Goal: Find specific page/section: Find specific page/section

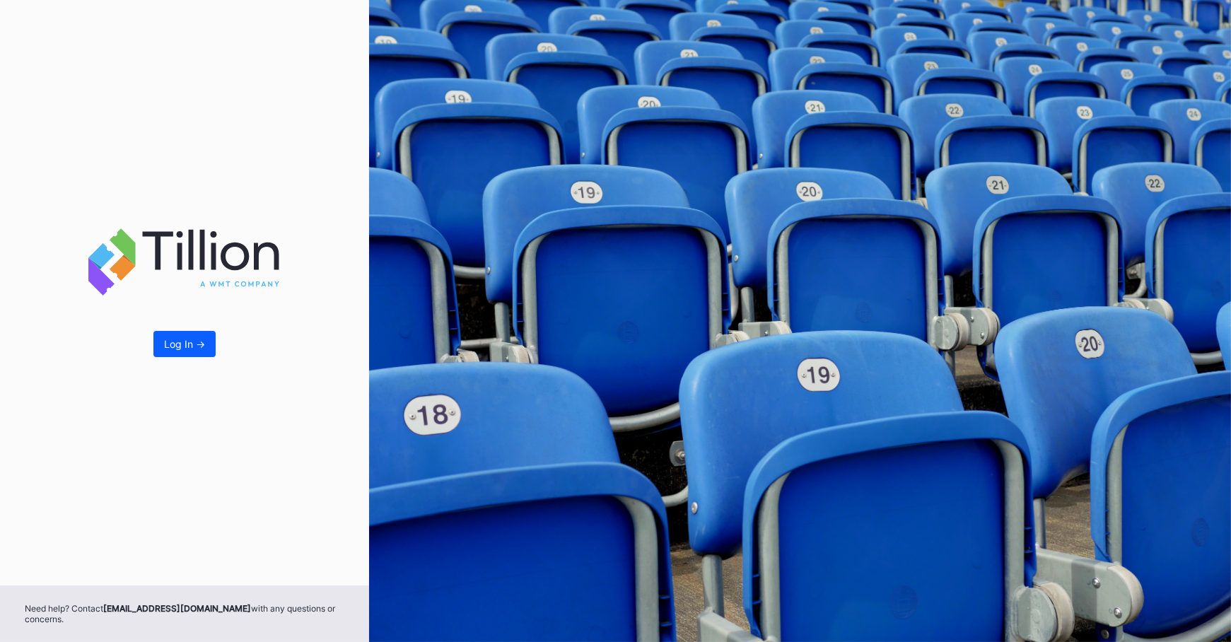
click at [193, 359] on div "Log In ->" at bounding box center [184, 293] width 369 height 586
click at [197, 337] on button "Log In ->" at bounding box center [184, 344] width 62 height 26
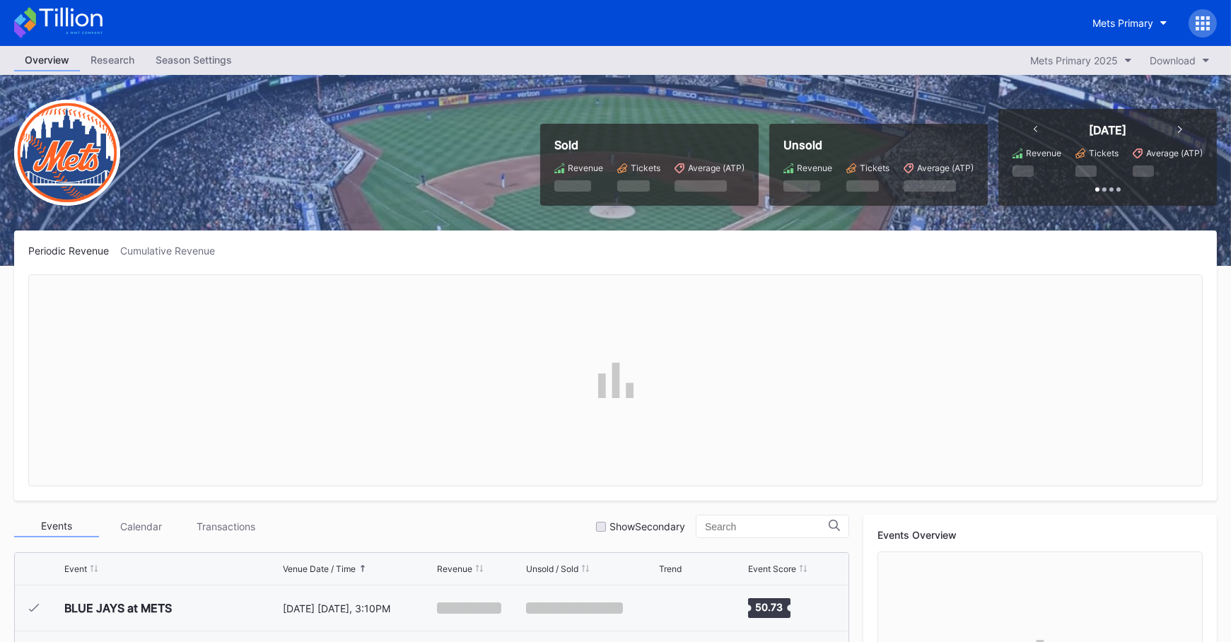
scroll to position [2942, 0]
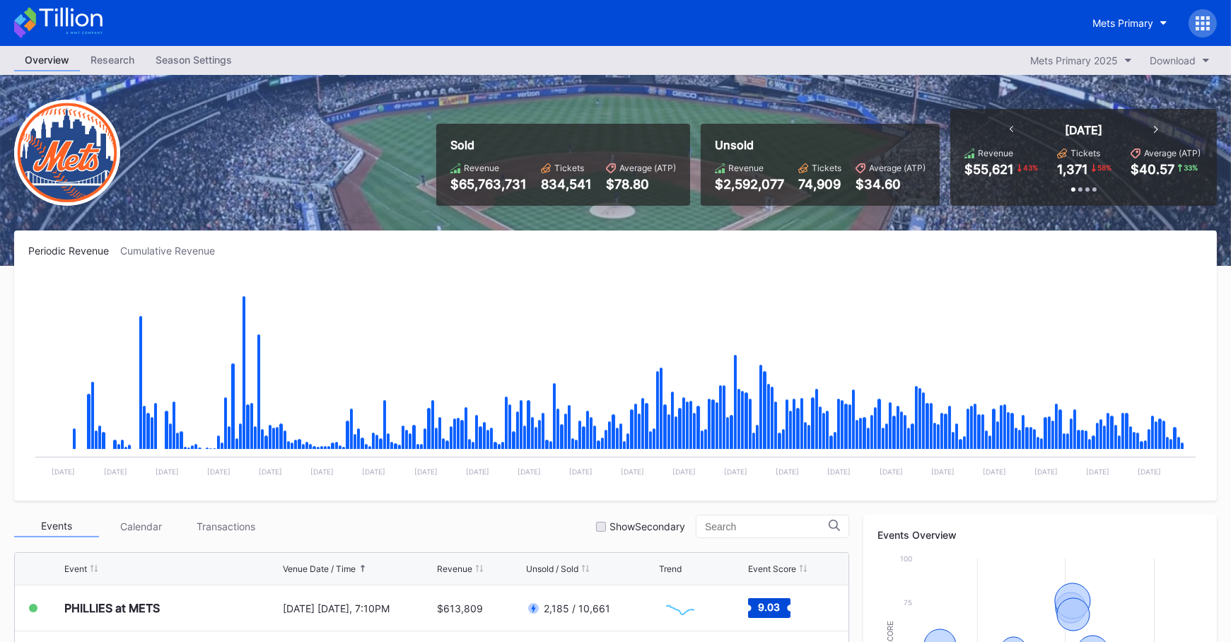
click at [370, 25] on div "Mets Primary" at bounding box center [615, 23] width 1231 height 46
click at [1078, 59] on div "Mets Primary 2025" at bounding box center [1074, 60] width 88 height 12
click at [1205, 23] on icon at bounding box center [1203, 23] width 14 height 14
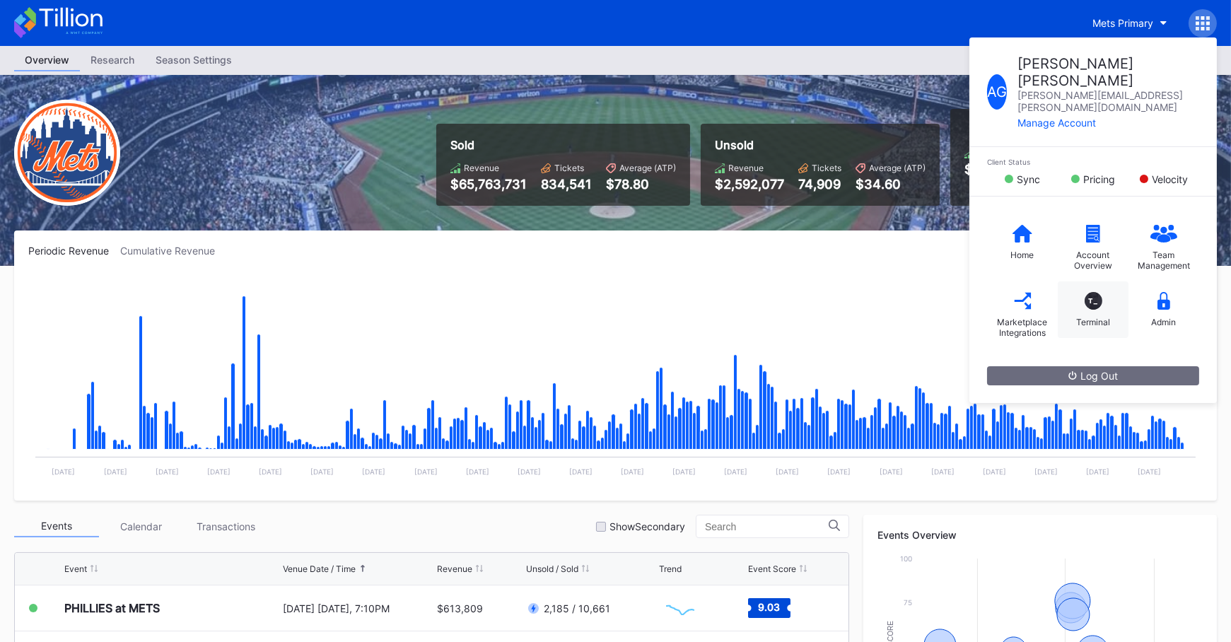
click at [1105, 283] on div "T_ Terminal" at bounding box center [1093, 309] width 71 height 57
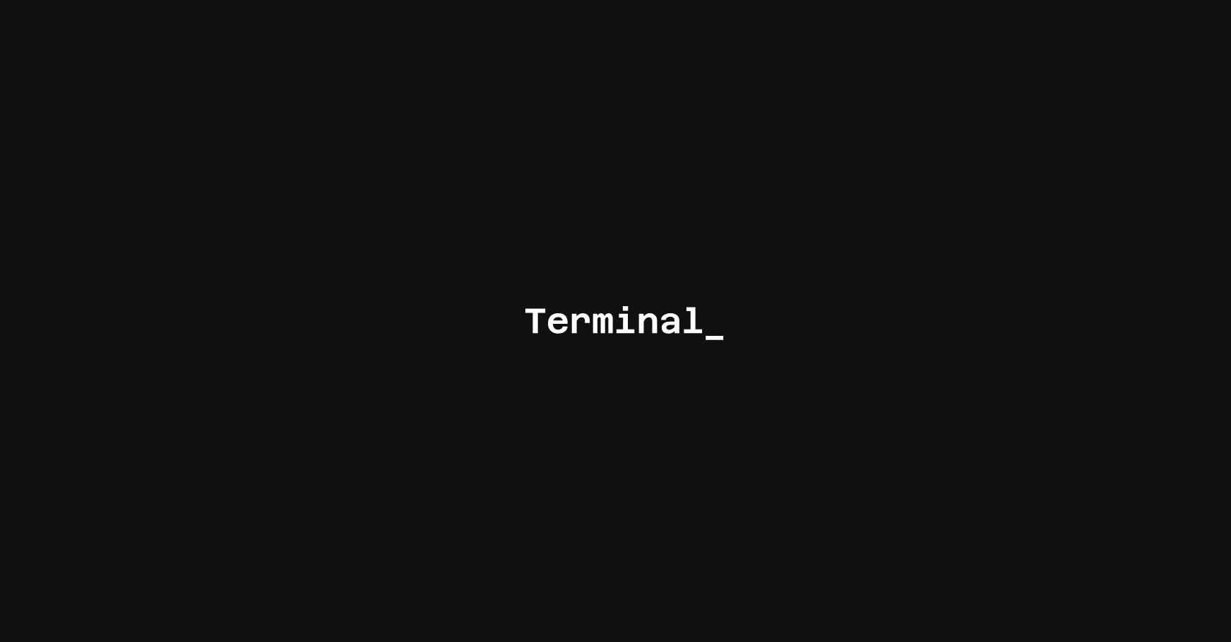
click at [627, 136] on div at bounding box center [615, 321] width 1231 height 642
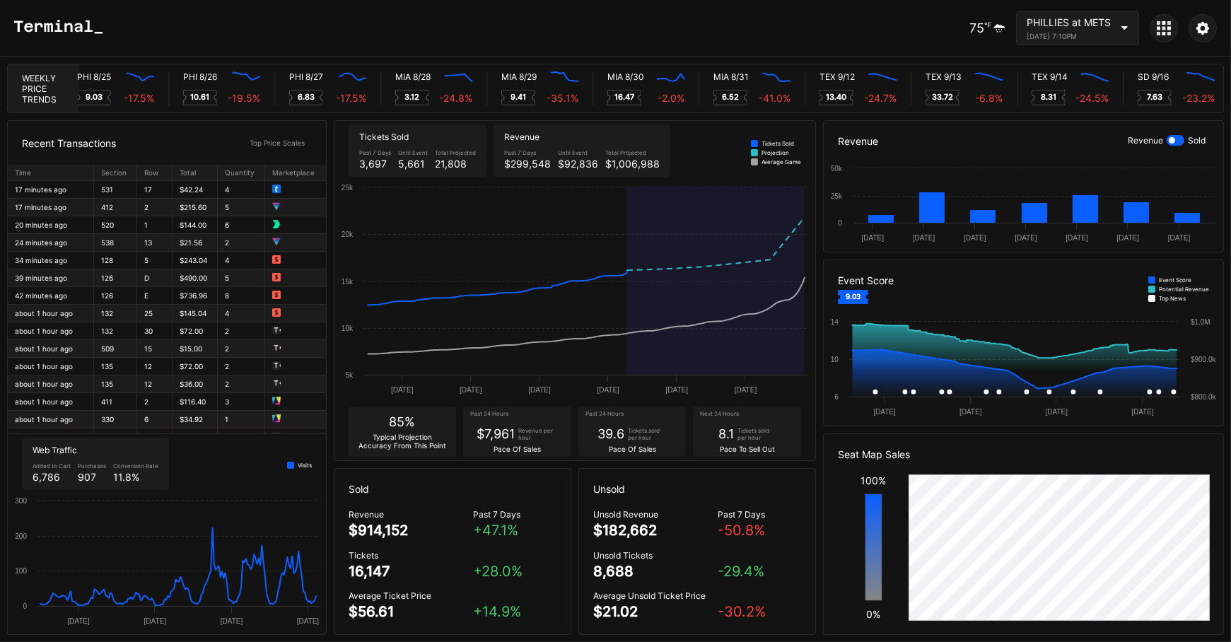
click at [651, 382] on icon "Created with Highcharts 11.2.0 [DATE] Aug [DATE] Aug [DATE] Aug 5k 10k 15k 20k …" at bounding box center [575, 292] width 482 height 224
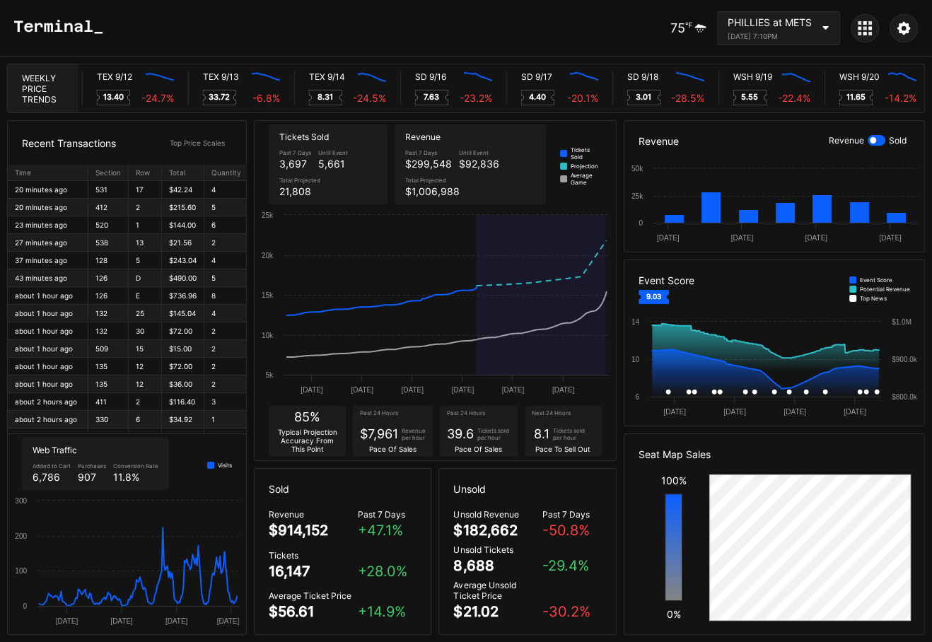
scroll to position [0, 7532]
